Goal: Information Seeking & Learning: Find specific fact

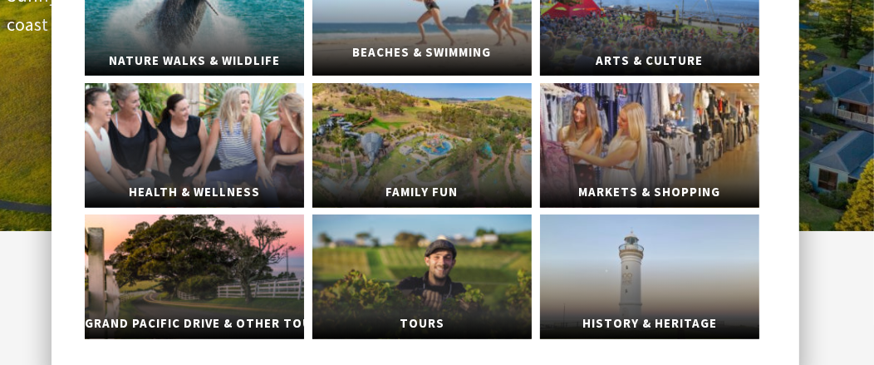
scroll to position [331, 0]
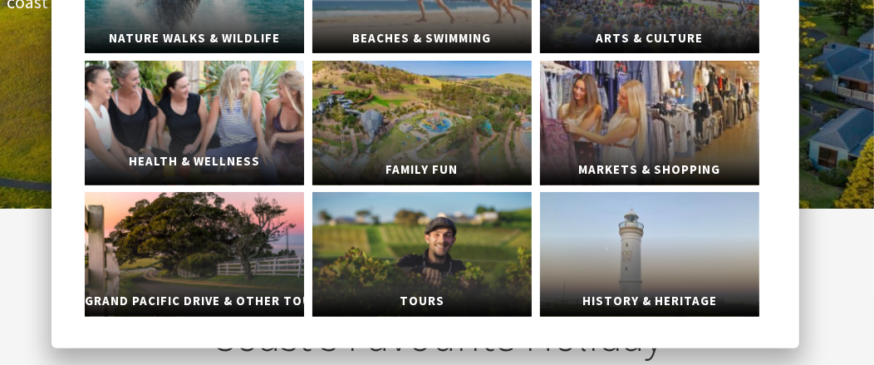
click at [202, 110] on link "Health & Wellness" at bounding box center [194, 123] width 219 height 125
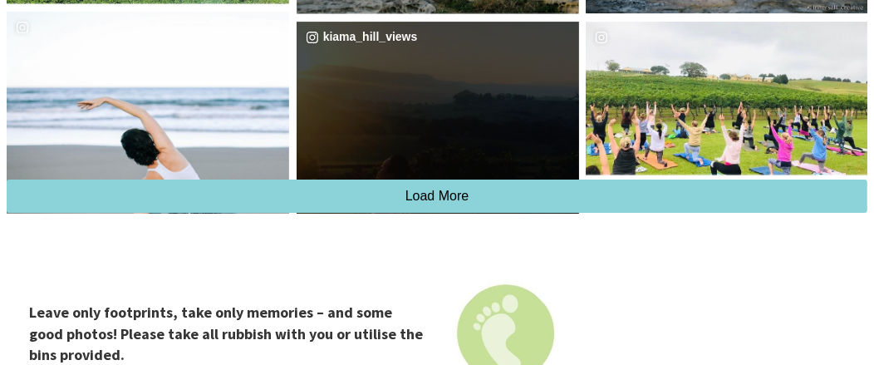
scroll to position [3405, 0]
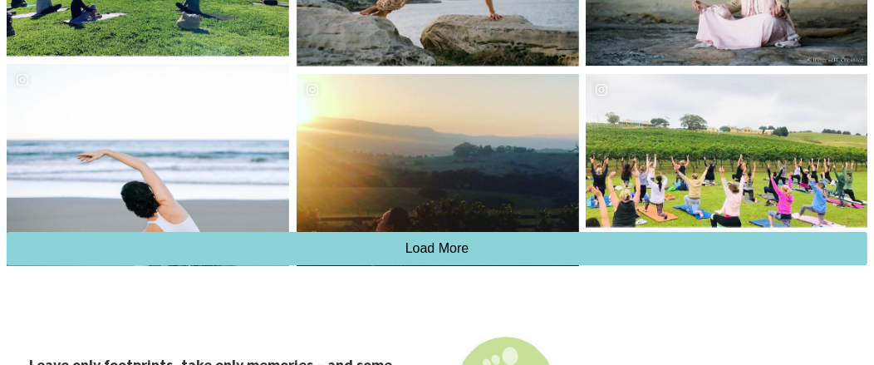
click at [438, 241] on span "Load More" at bounding box center [437, 248] width 64 height 14
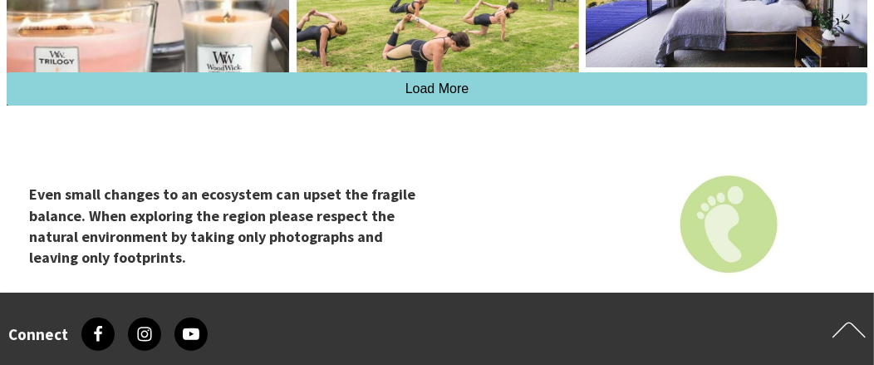
scroll to position [4152, 0]
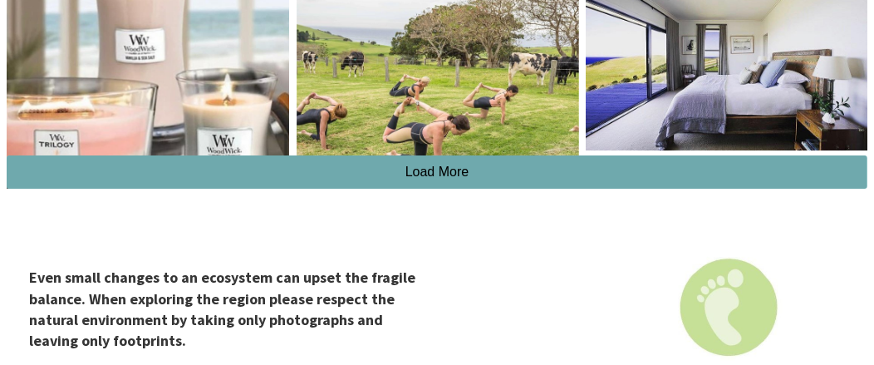
click at [395, 155] on button "Load More" at bounding box center [437, 171] width 860 height 33
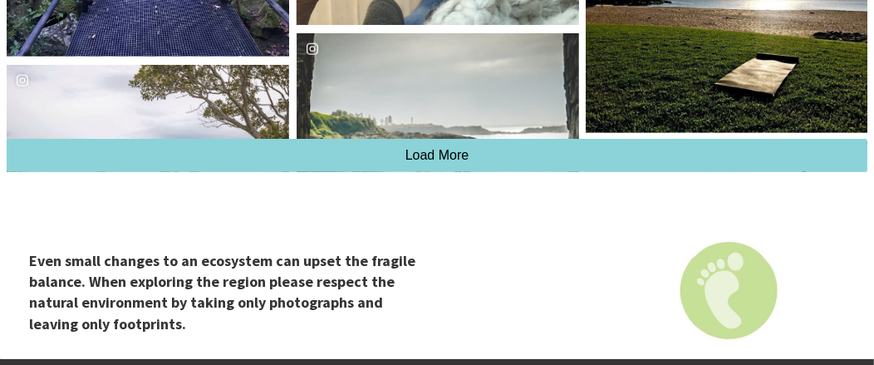
scroll to position [4983, 0]
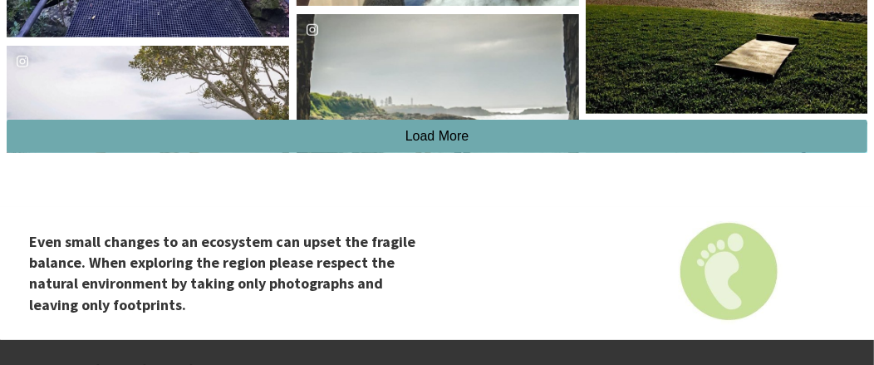
click at [414, 129] on span "Load More" at bounding box center [437, 136] width 64 height 14
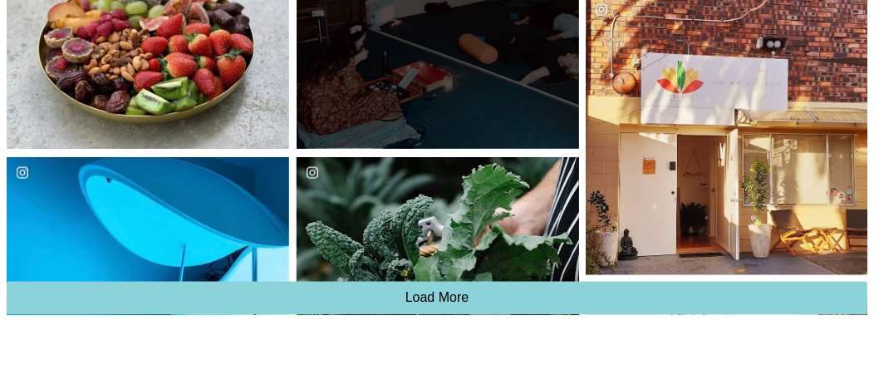
scroll to position [5812, 0]
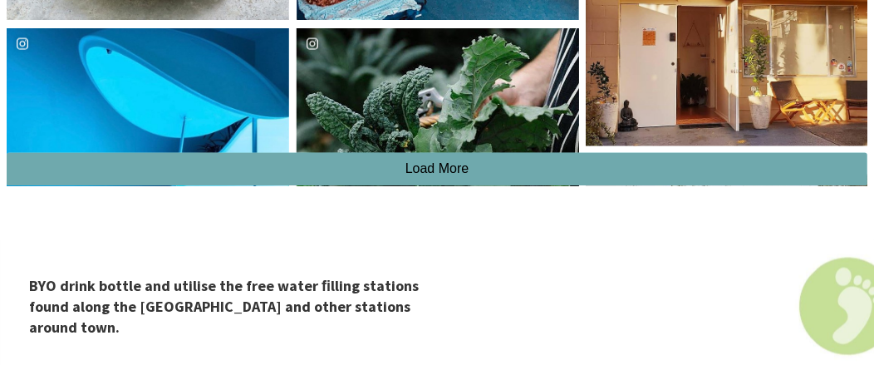
click at [439, 162] on span "Load More" at bounding box center [437, 169] width 64 height 14
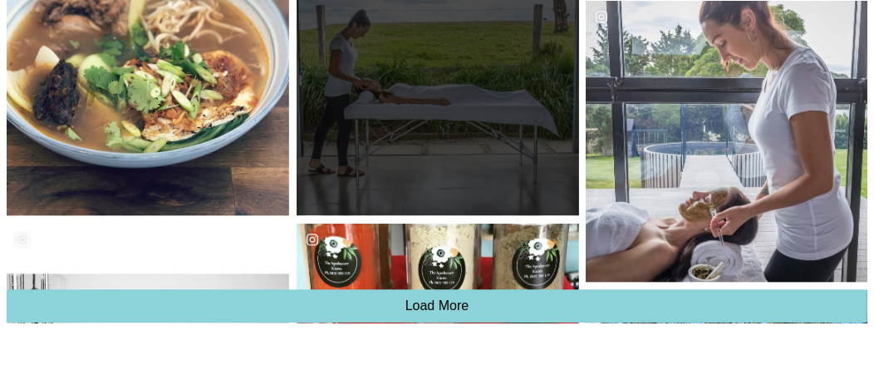
scroll to position [6643, 0]
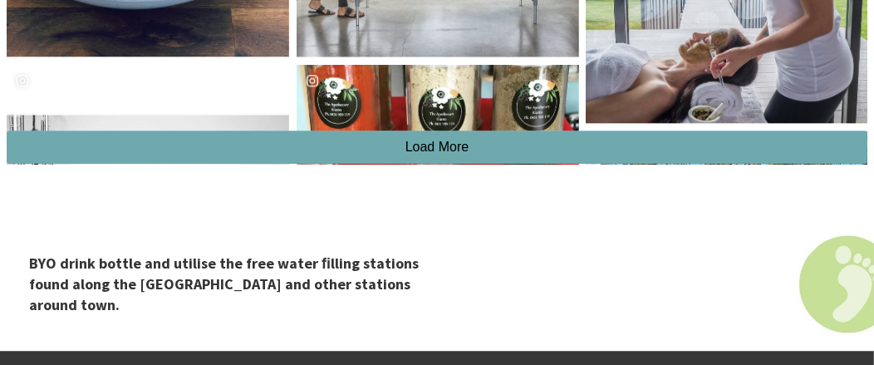
click at [455, 130] on button "Load More" at bounding box center [437, 146] width 860 height 33
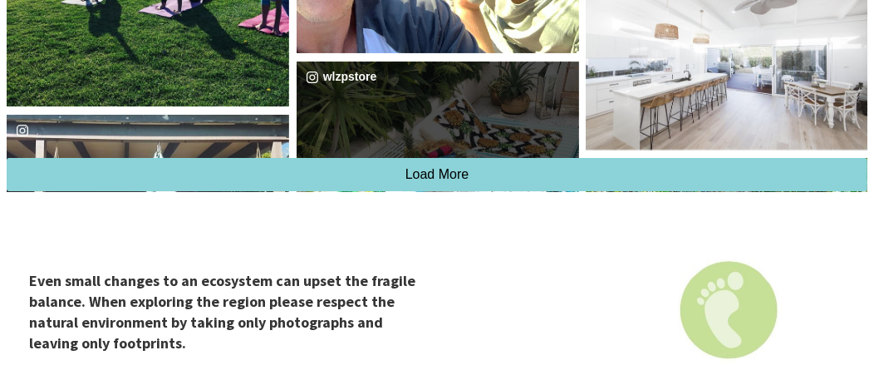
scroll to position [7557, 0]
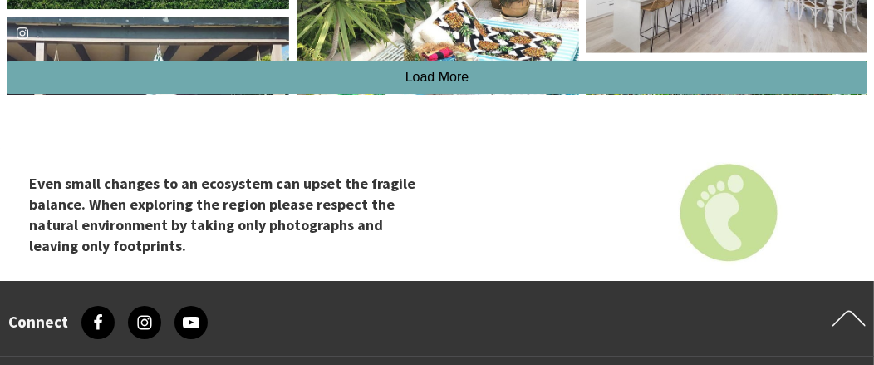
click at [450, 70] on span "Load More" at bounding box center [437, 77] width 64 height 14
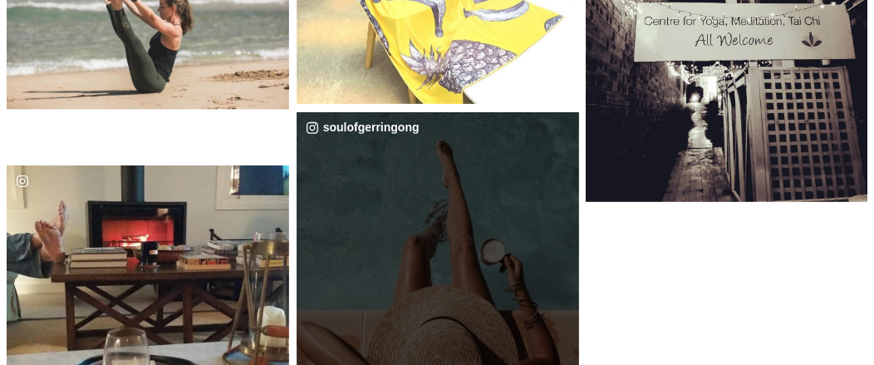
scroll to position [8139, 0]
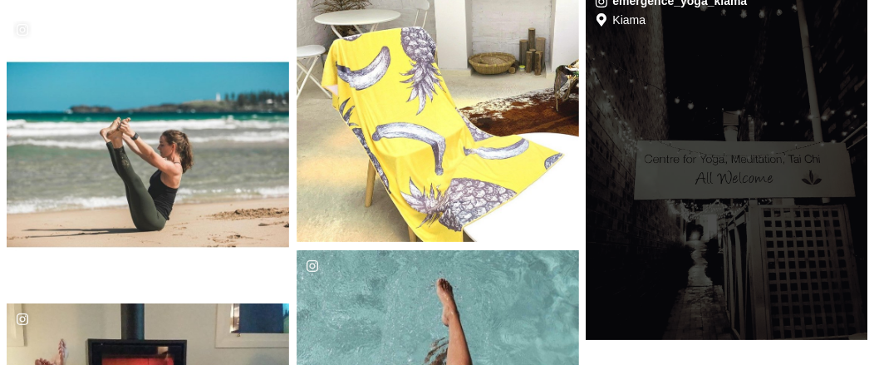
click at [748, 176] on div "emergence_yoga_kiama Location Kiama" at bounding box center [726, 163] width 282 height 354
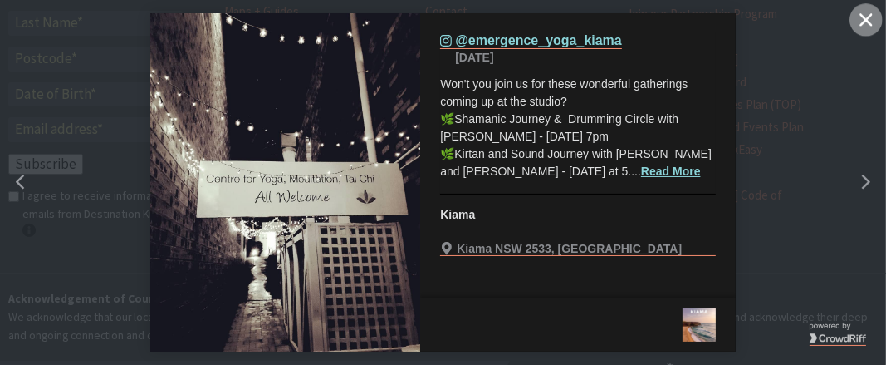
click at [866, 17] on icon "close icon" at bounding box center [866, 19] width 12 height 12
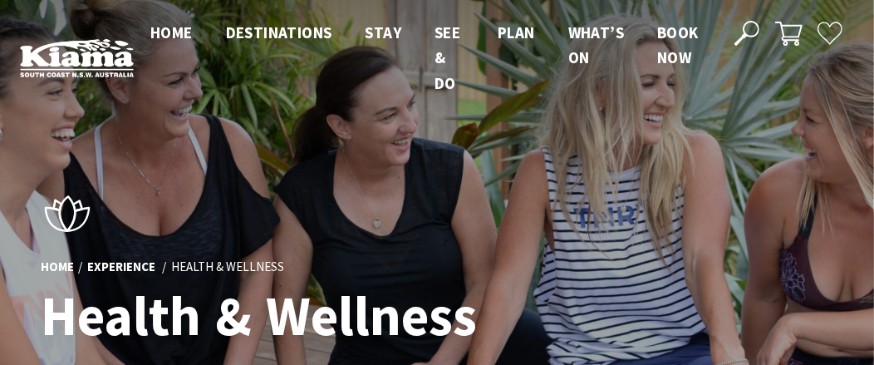
click at [752, 26] on icon at bounding box center [746, 33] width 25 height 25
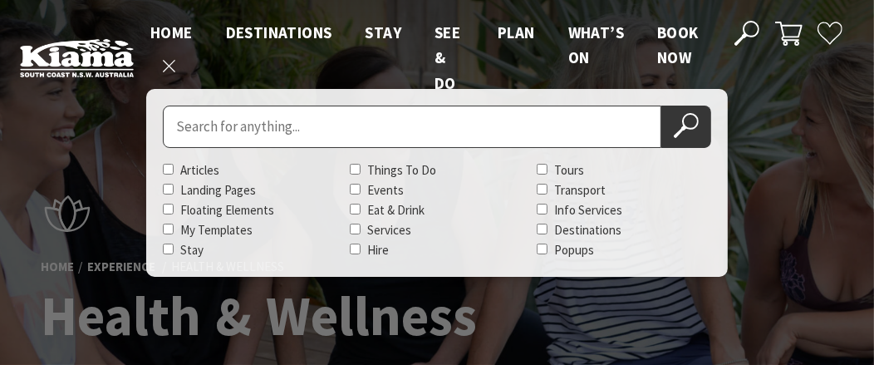
click at [204, 125] on input "Search for" at bounding box center [412, 126] width 498 height 42
type input "COLONIC CLEANSING"
click at [661, 105] on button "Search Now" at bounding box center [686, 126] width 50 height 42
